Goal: Task Accomplishment & Management: Use online tool/utility

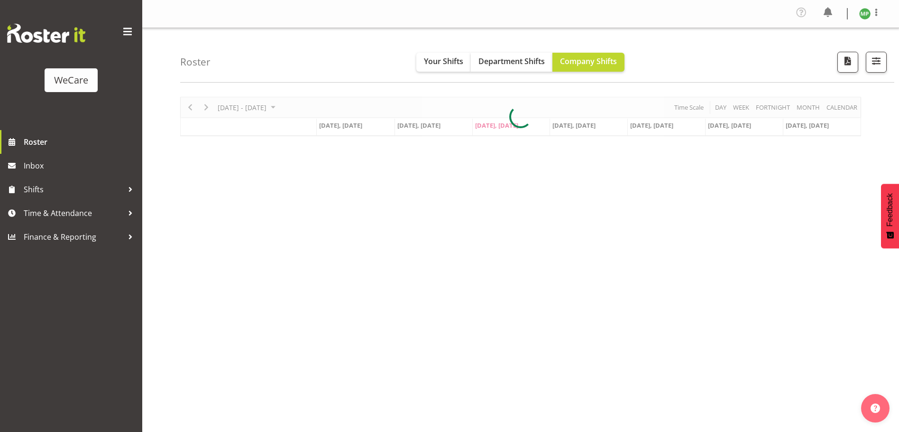
click at [296, 108] on div at bounding box center [520, 116] width 681 height 39
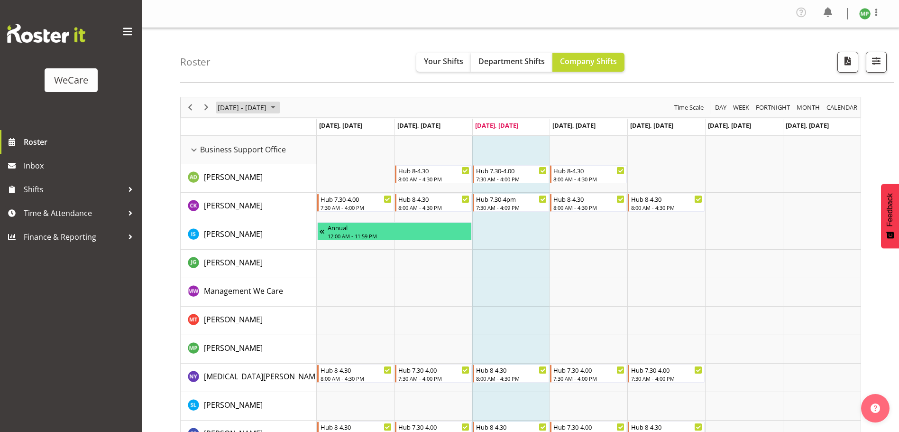
click at [279, 108] on span "September 01 - 07, 2025" at bounding box center [273, 108] width 11 height 12
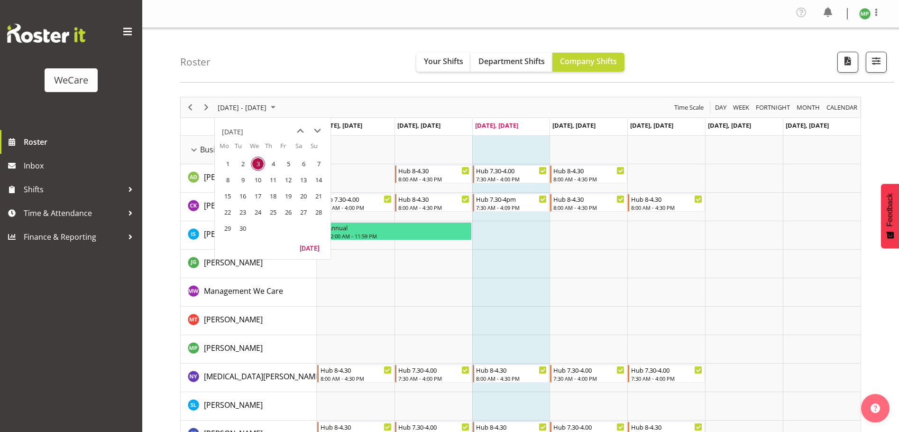
click at [0, 0] on div "Timeline Week of September 3, 2025" at bounding box center [0, 0] width 0 height 0
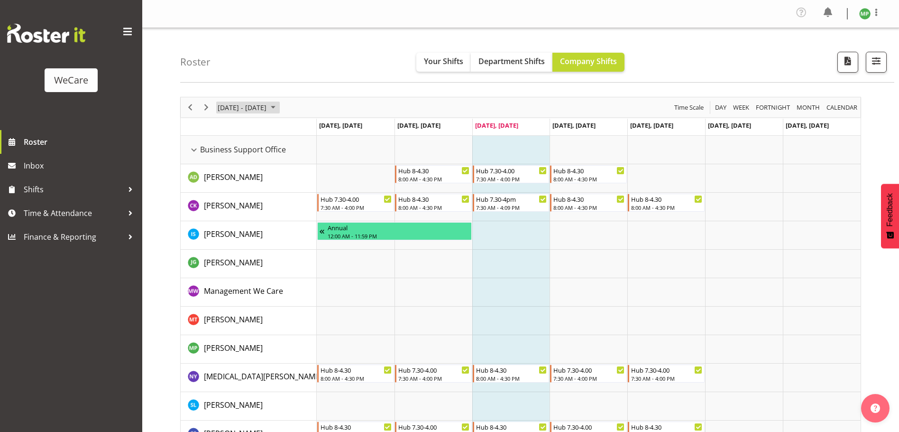
click at [268, 106] on span "[DATE] - [DATE]" at bounding box center [242, 108] width 51 height 12
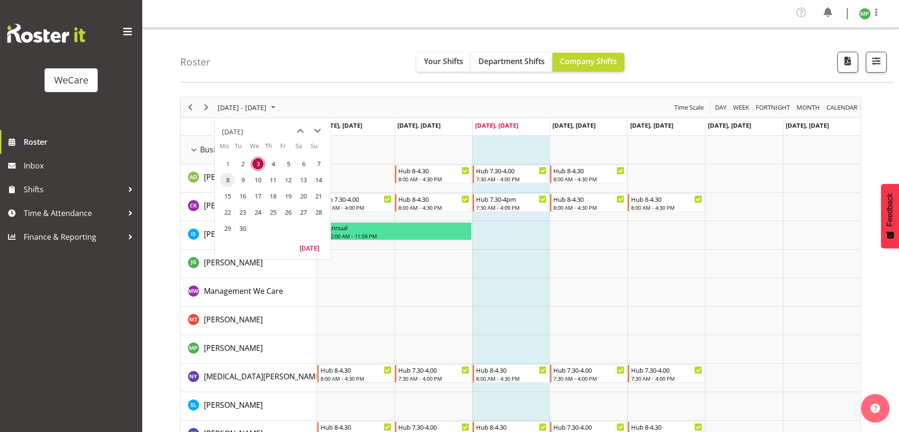
click at [228, 179] on span "8" at bounding box center [228, 180] width 14 height 14
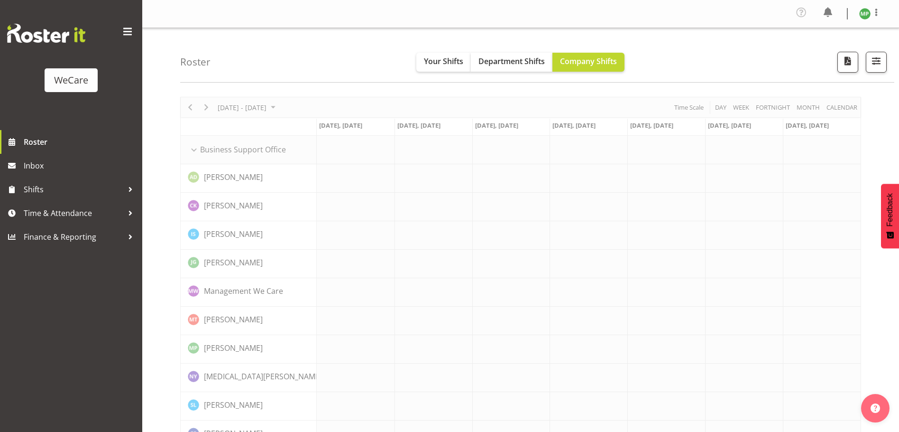
click at [880, 66] on span "button" at bounding box center [876, 61] width 12 height 12
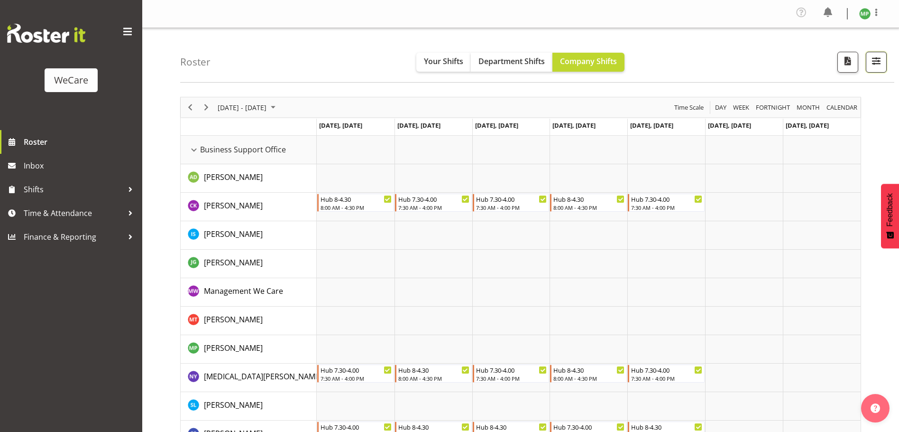
click at [875, 60] on span "button" at bounding box center [876, 61] width 12 height 12
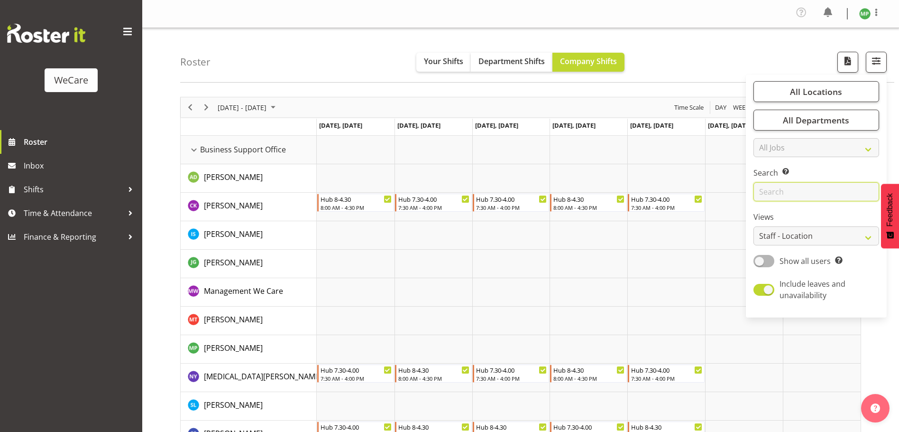
click at [795, 196] on input "text" at bounding box center [817, 191] width 126 height 19
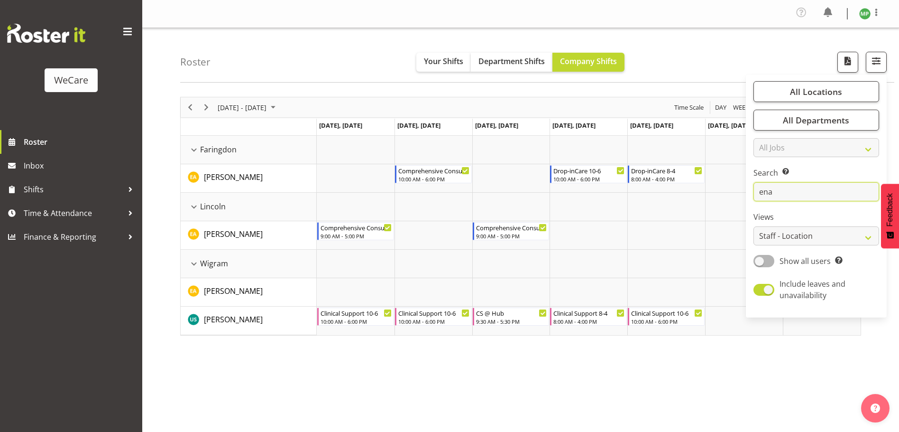
type input "ena"
click at [232, 370] on div "[DATE] - [DATE] [DATE] Day Week Fortnight Month calendar Month Agenda Time Scal…" at bounding box center [539, 280] width 719 height 380
